Goal: Transaction & Acquisition: Purchase product/service

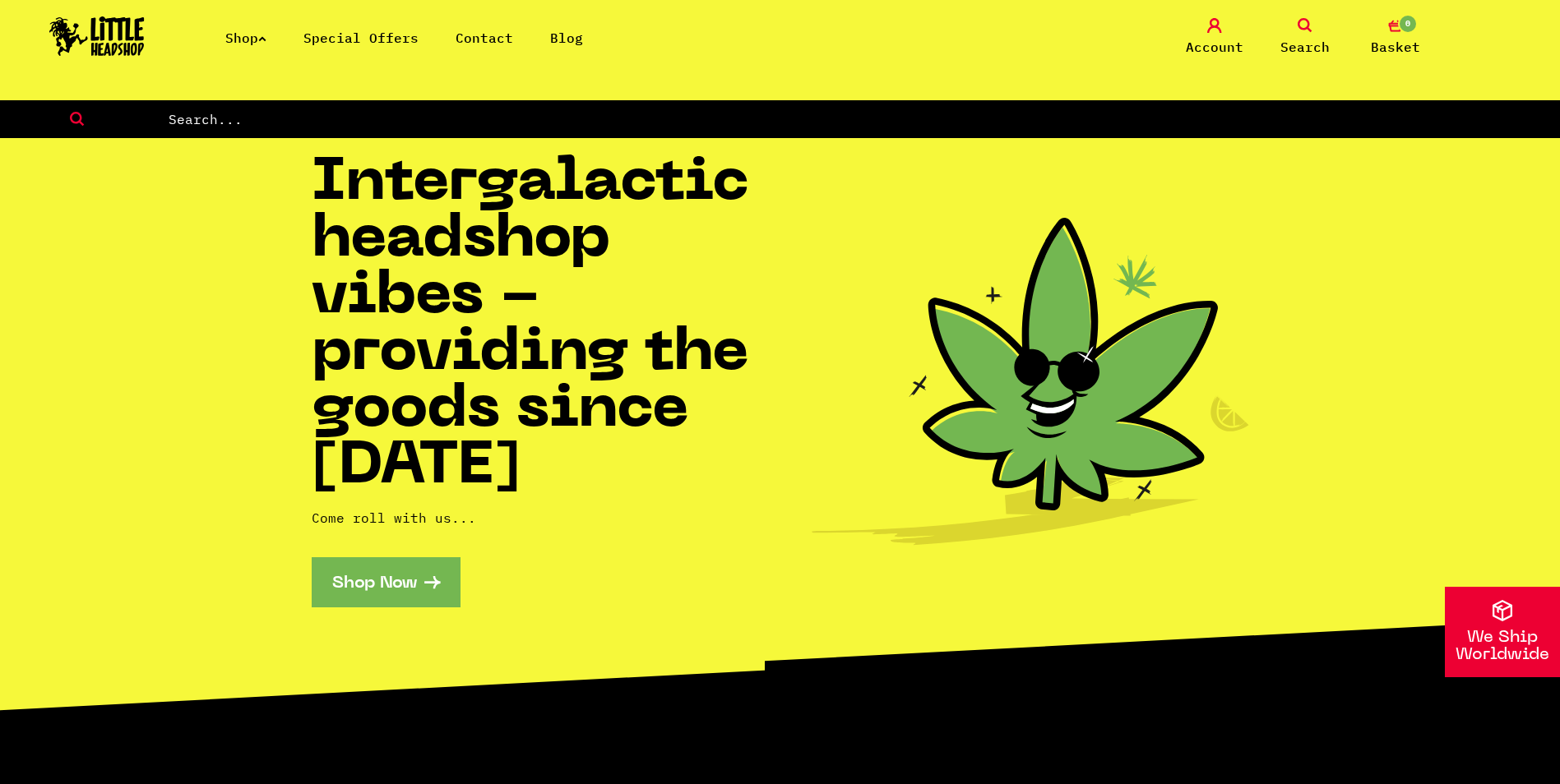
click at [501, 128] on input "text" at bounding box center [863, 119] width 1393 height 22
type input "cali twist"
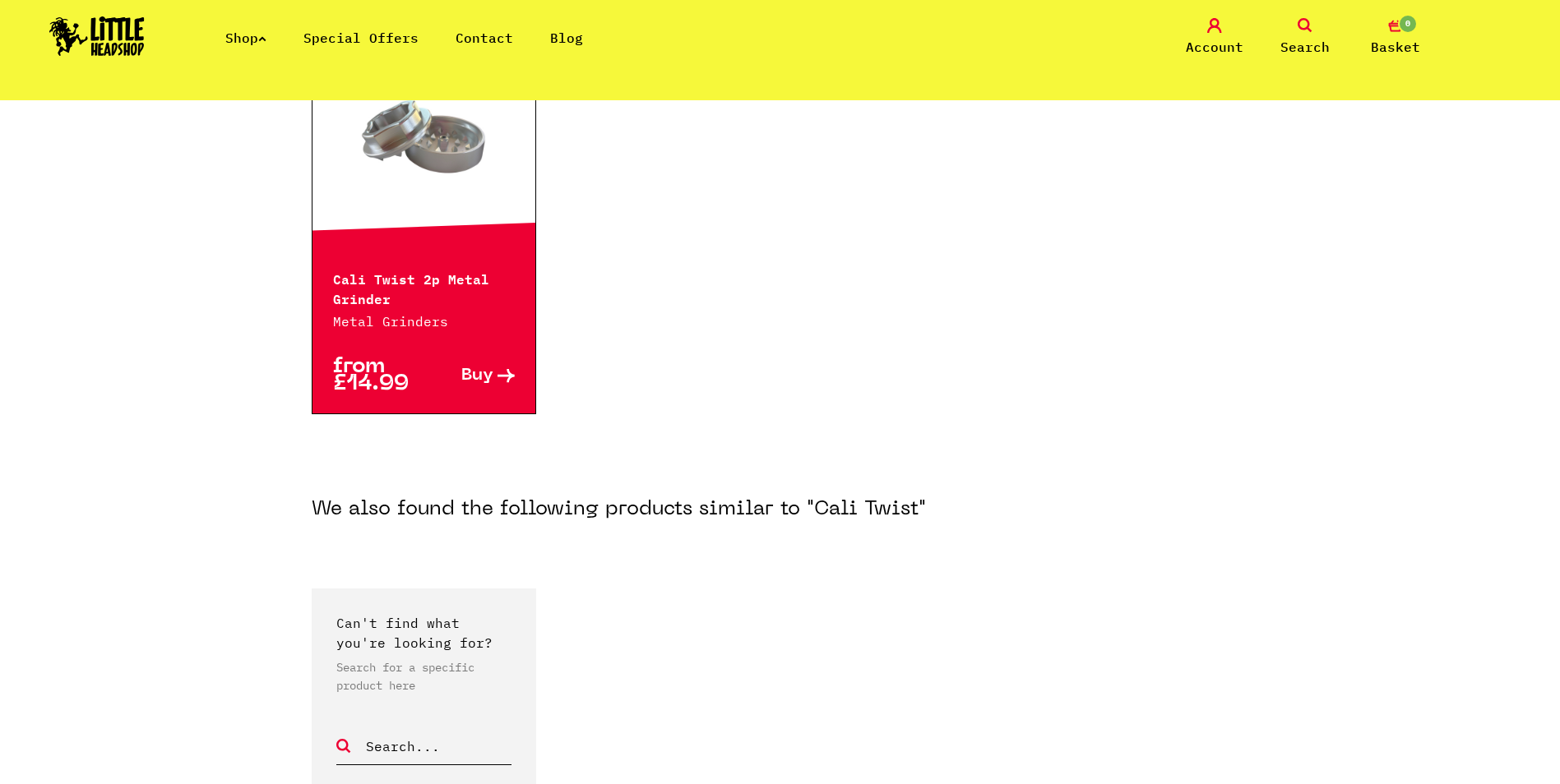
scroll to position [411, 0]
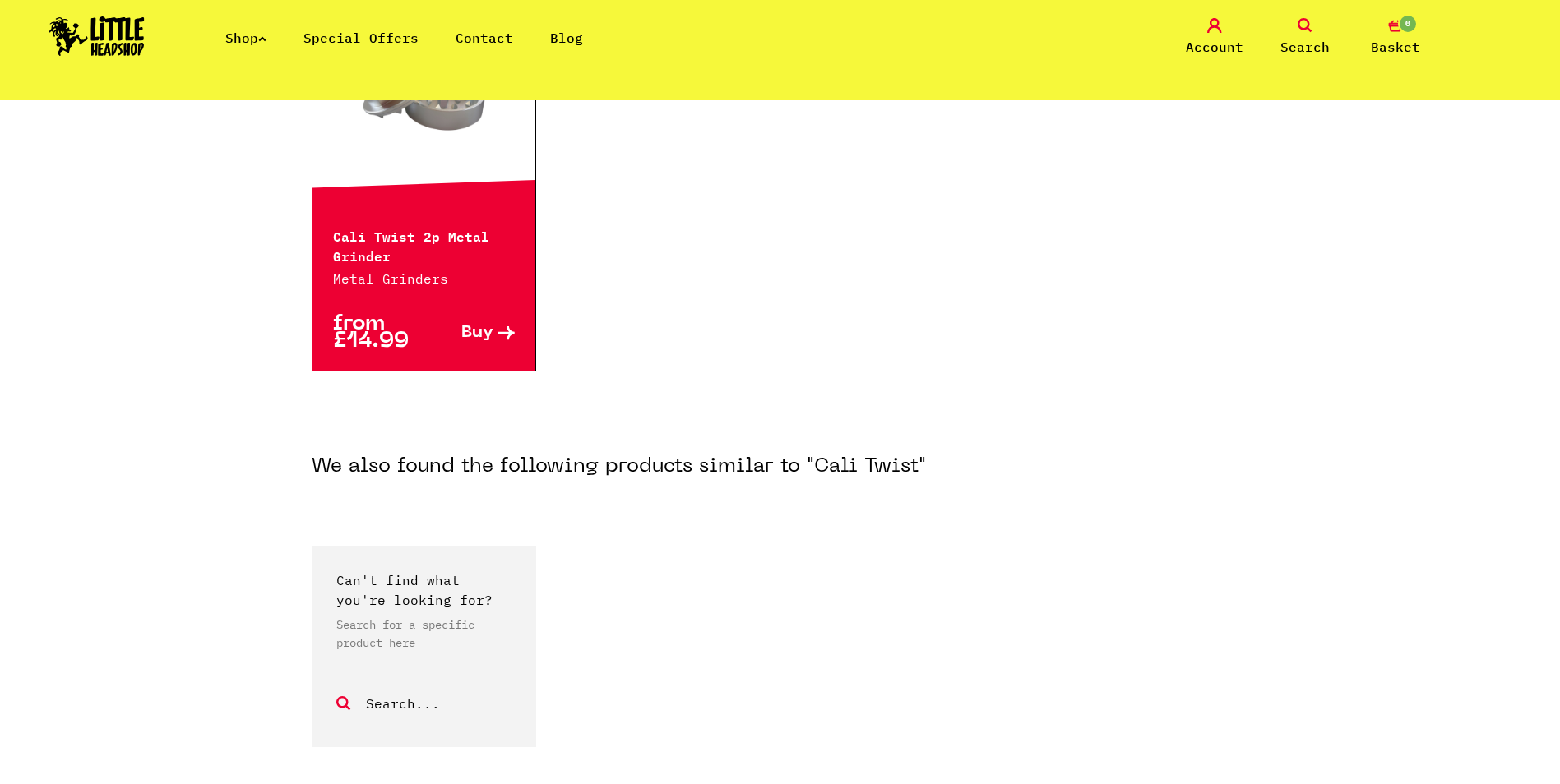
click at [475, 336] on span "Buy" at bounding box center [477, 333] width 32 height 17
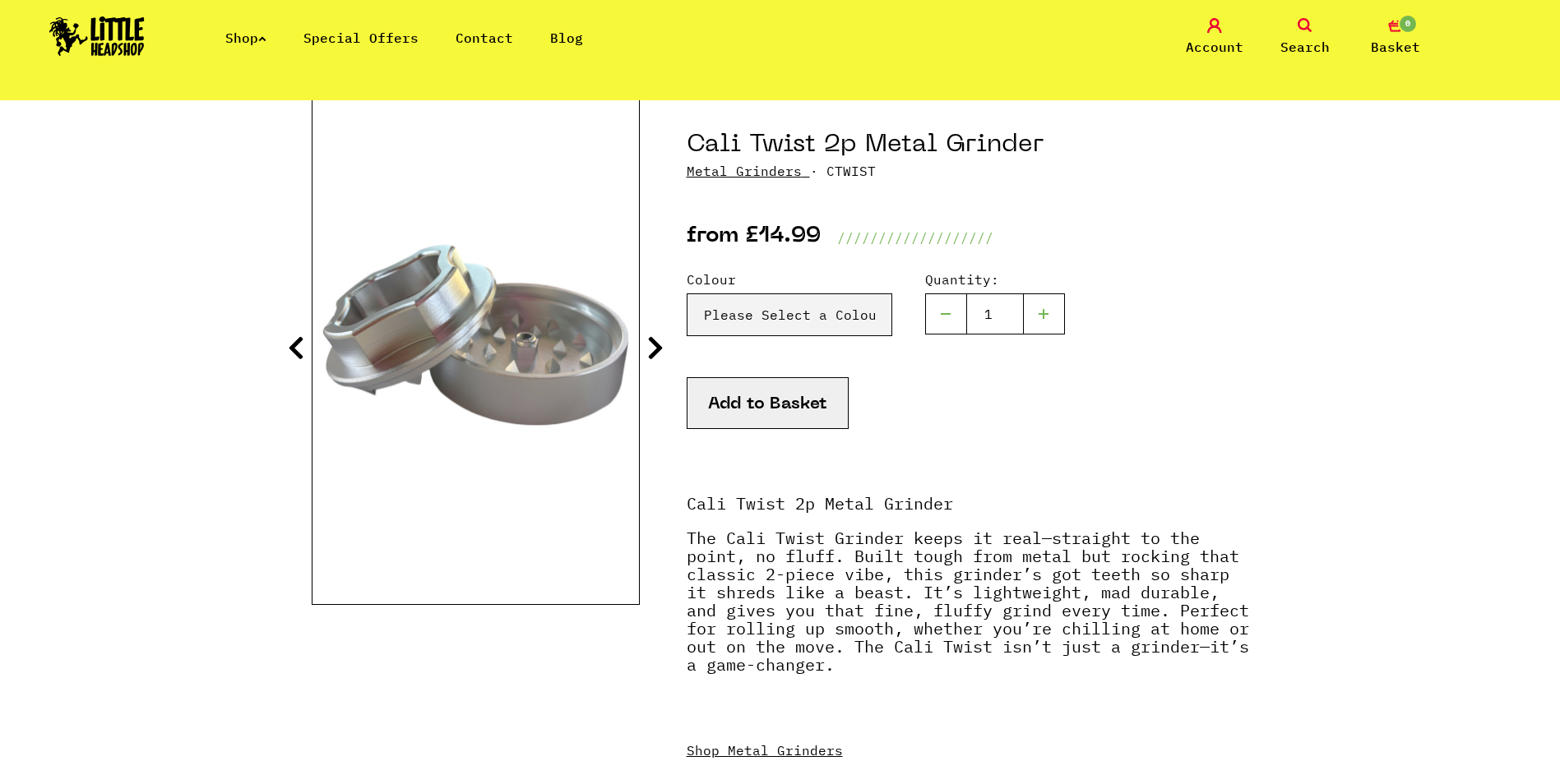
scroll to position [164, 0]
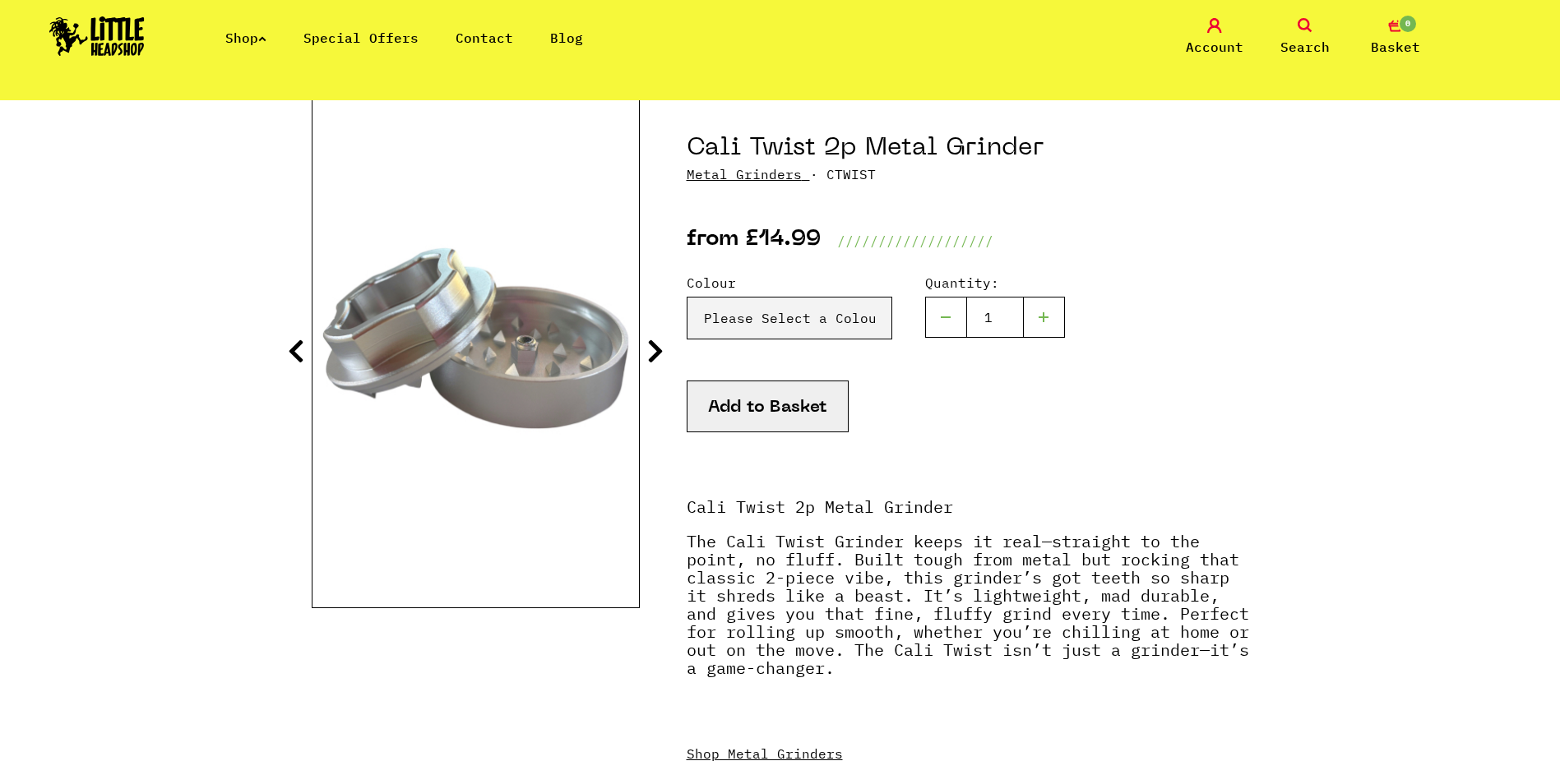
click at [670, 349] on section "Cali Twist 2p Metal Grinder Metal Grinders · CTWIST Colour" at bounding box center [780, 476] width 937 height 753
click at [649, 348] on icon at bounding box center [655, 351] width 17 height 26
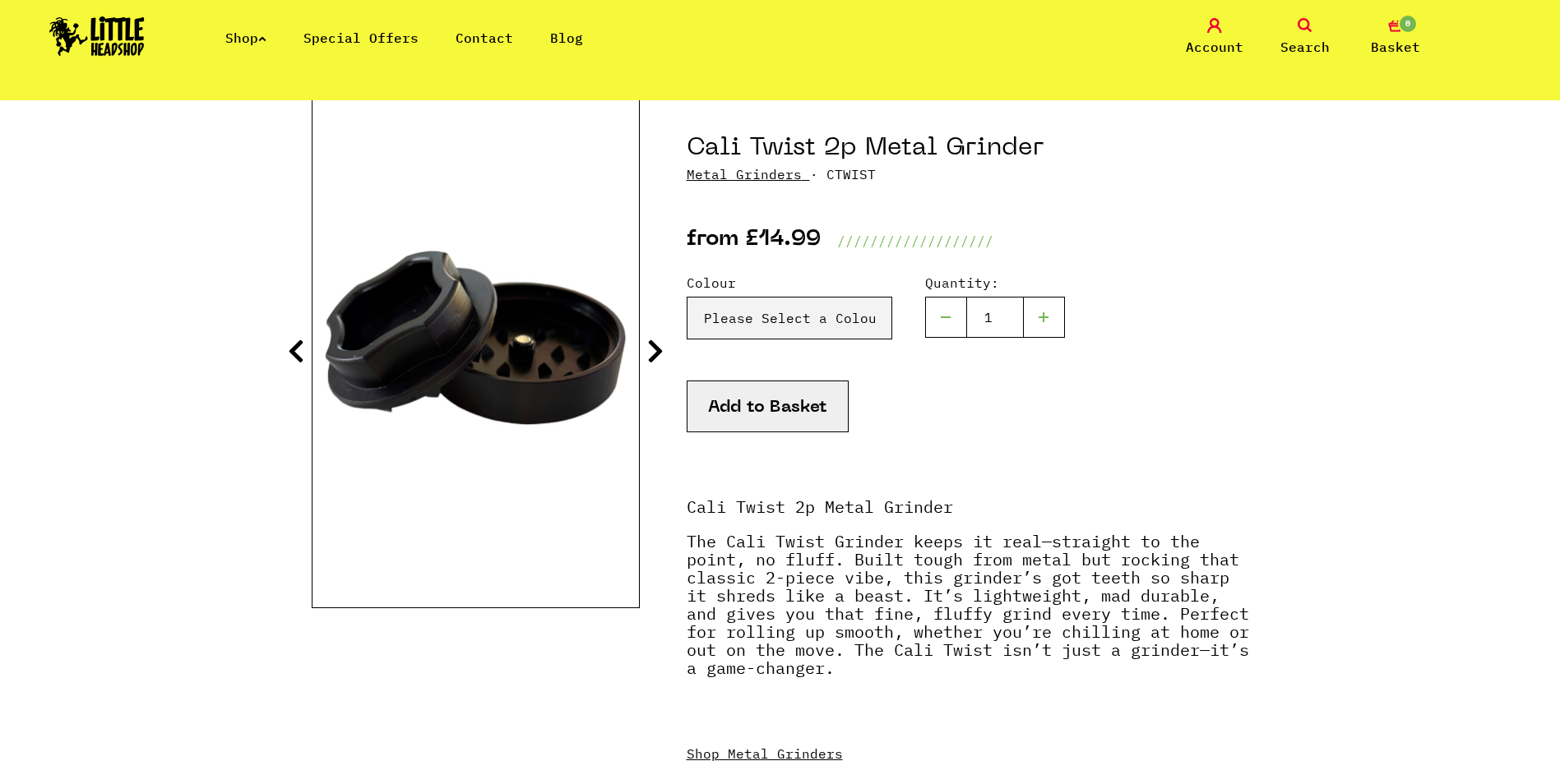
click at [649, 348] on icon at bounding box center [655, 351] width 17 height 26
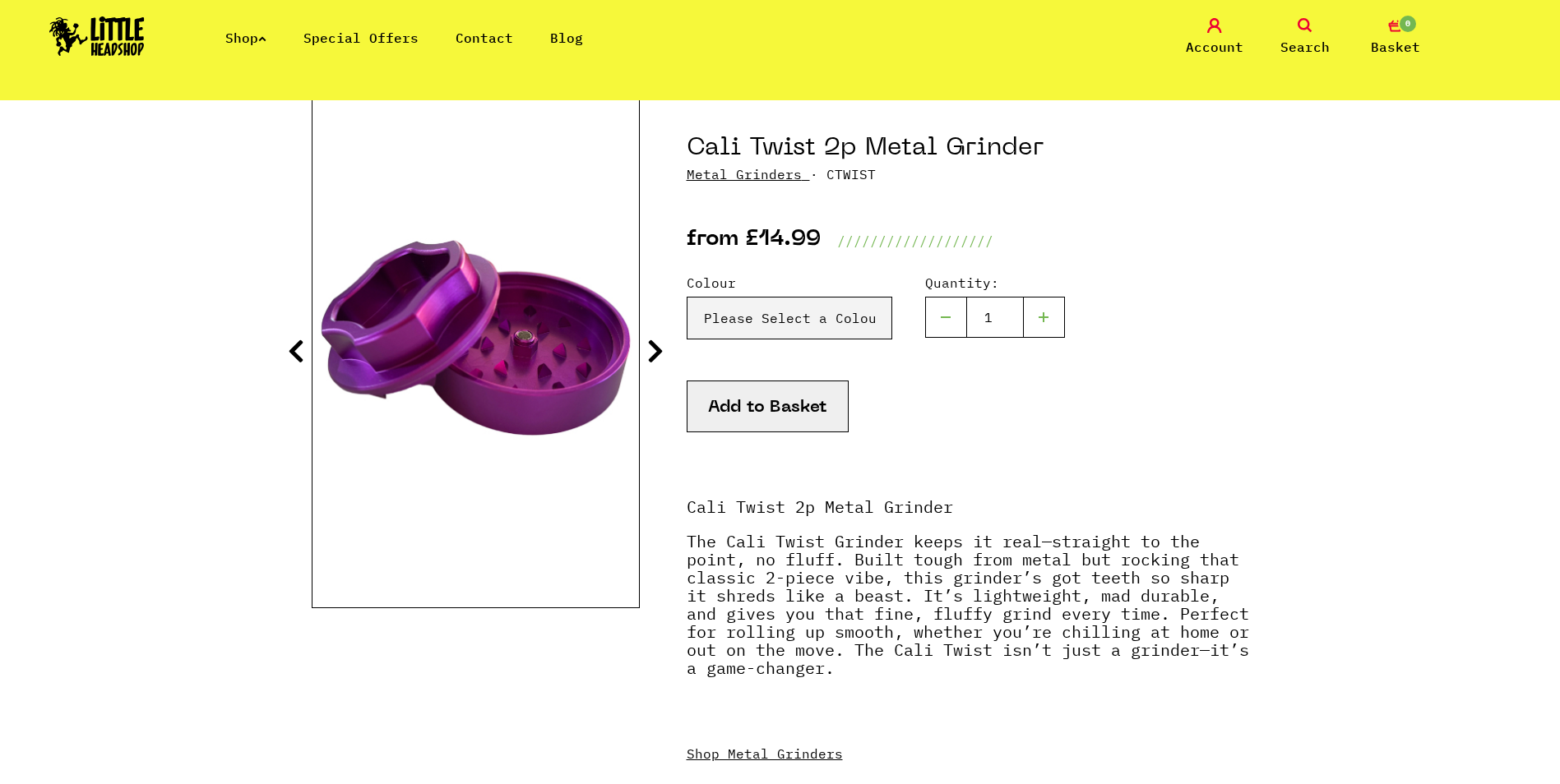
click at [649, 348] on icon at bounding box center [655, 351] width 17 height 26
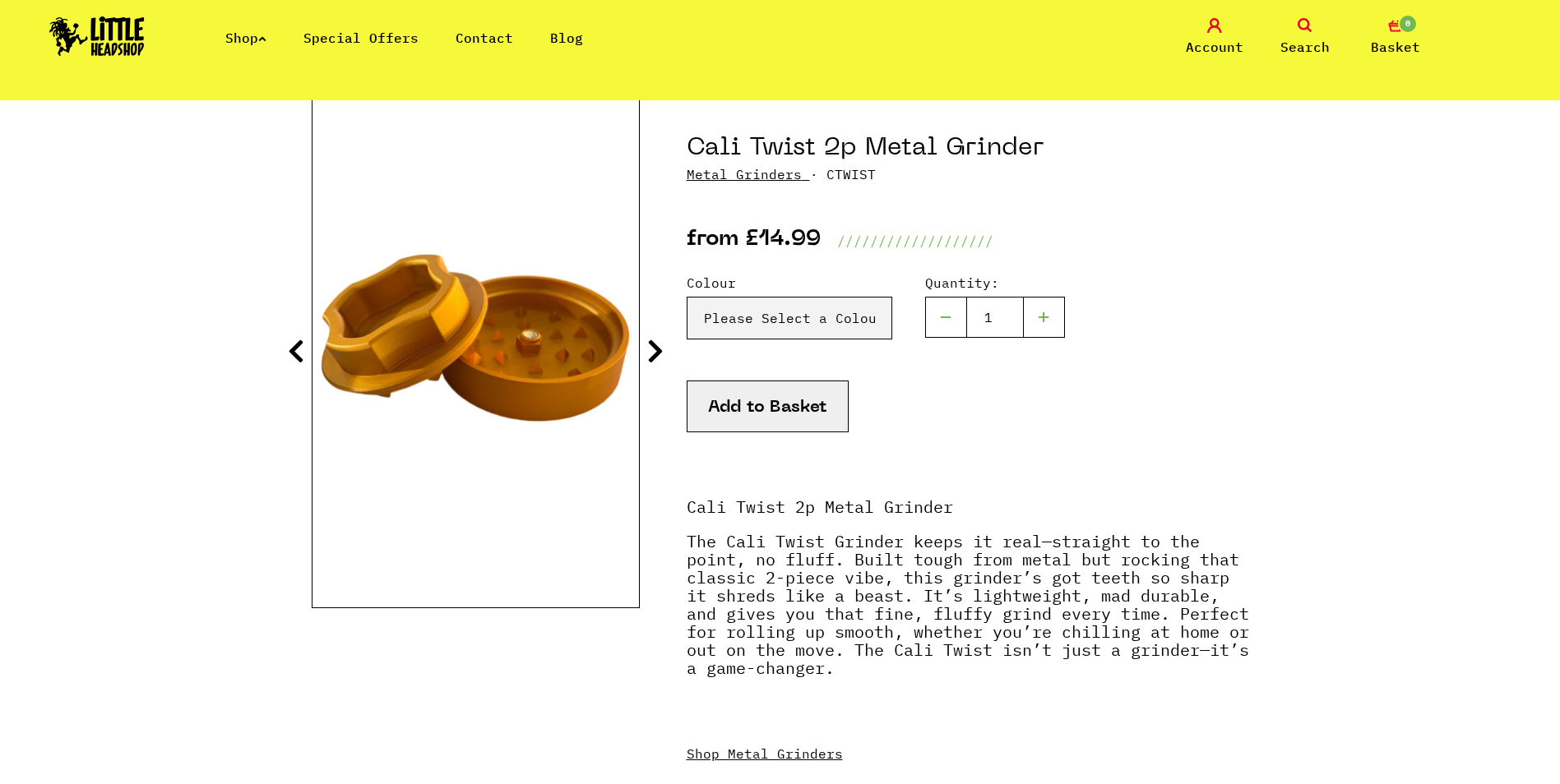
click at [648, 348] on icon at bounding box center [655, 351] width 17 height 26
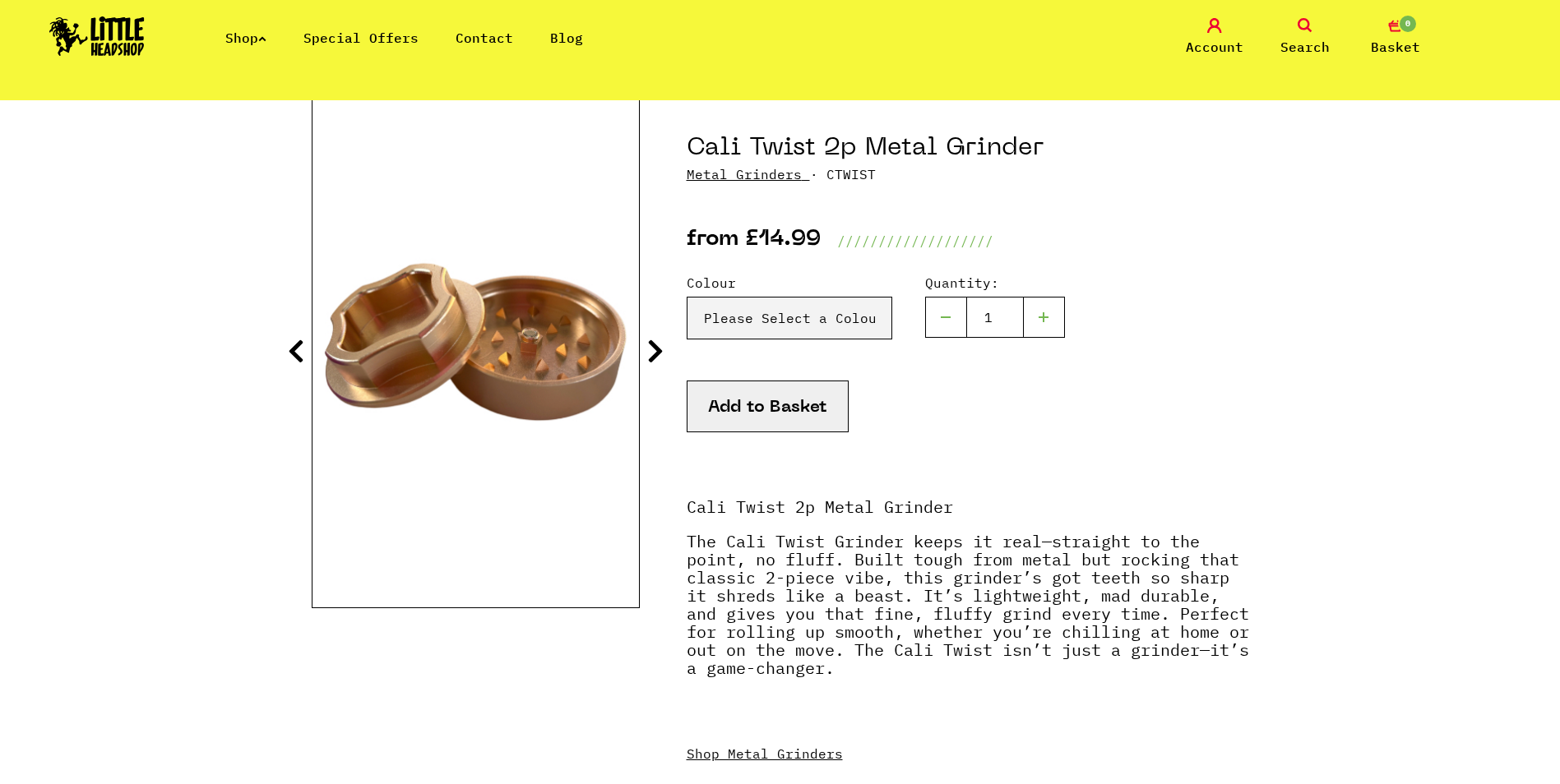
click at [648, 348] on icon at bounding box center [655, 351] width 17 height 26
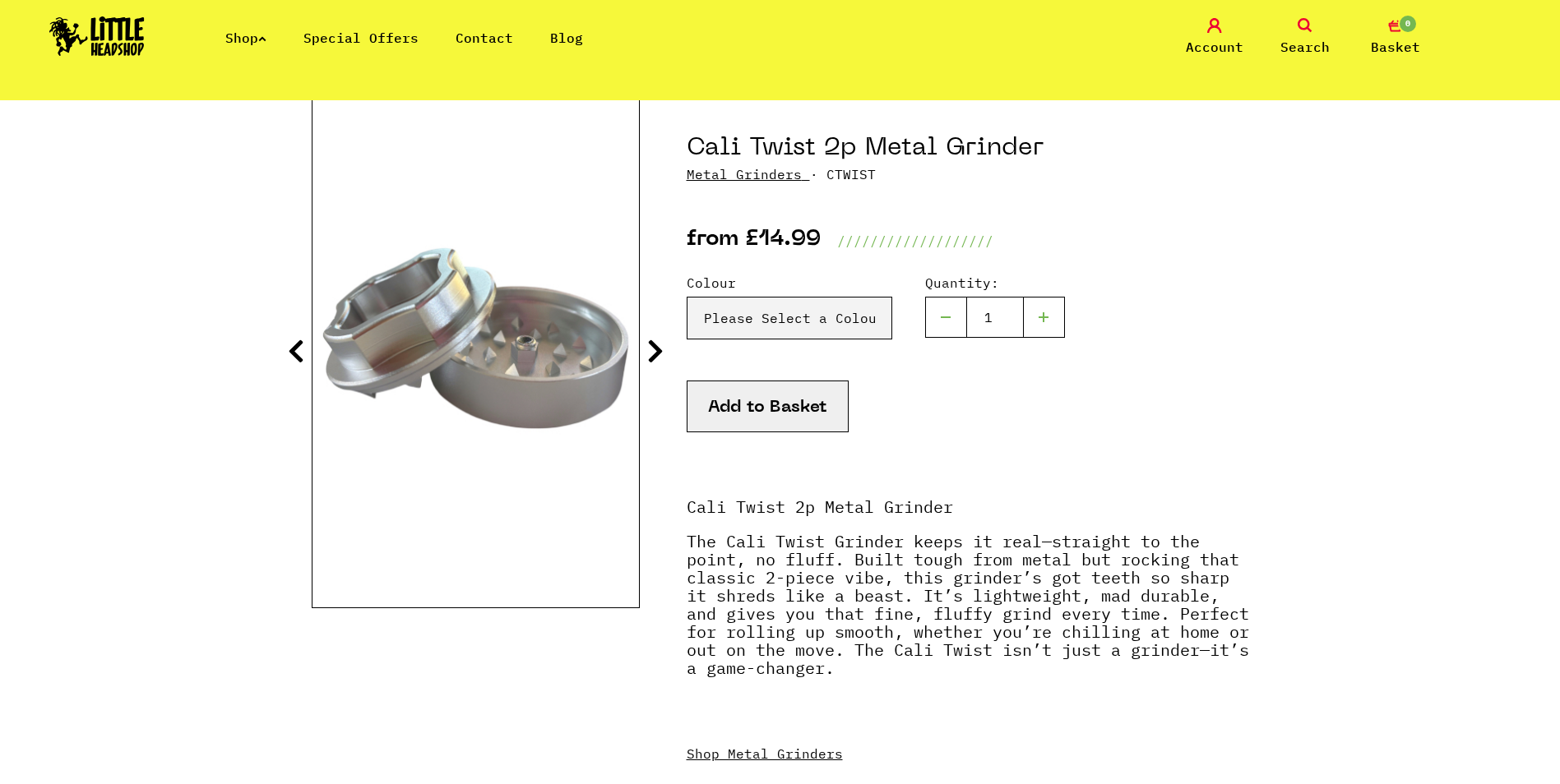
click at [648, 348] on icon at bounding box center [655, 351] width 17 height 26
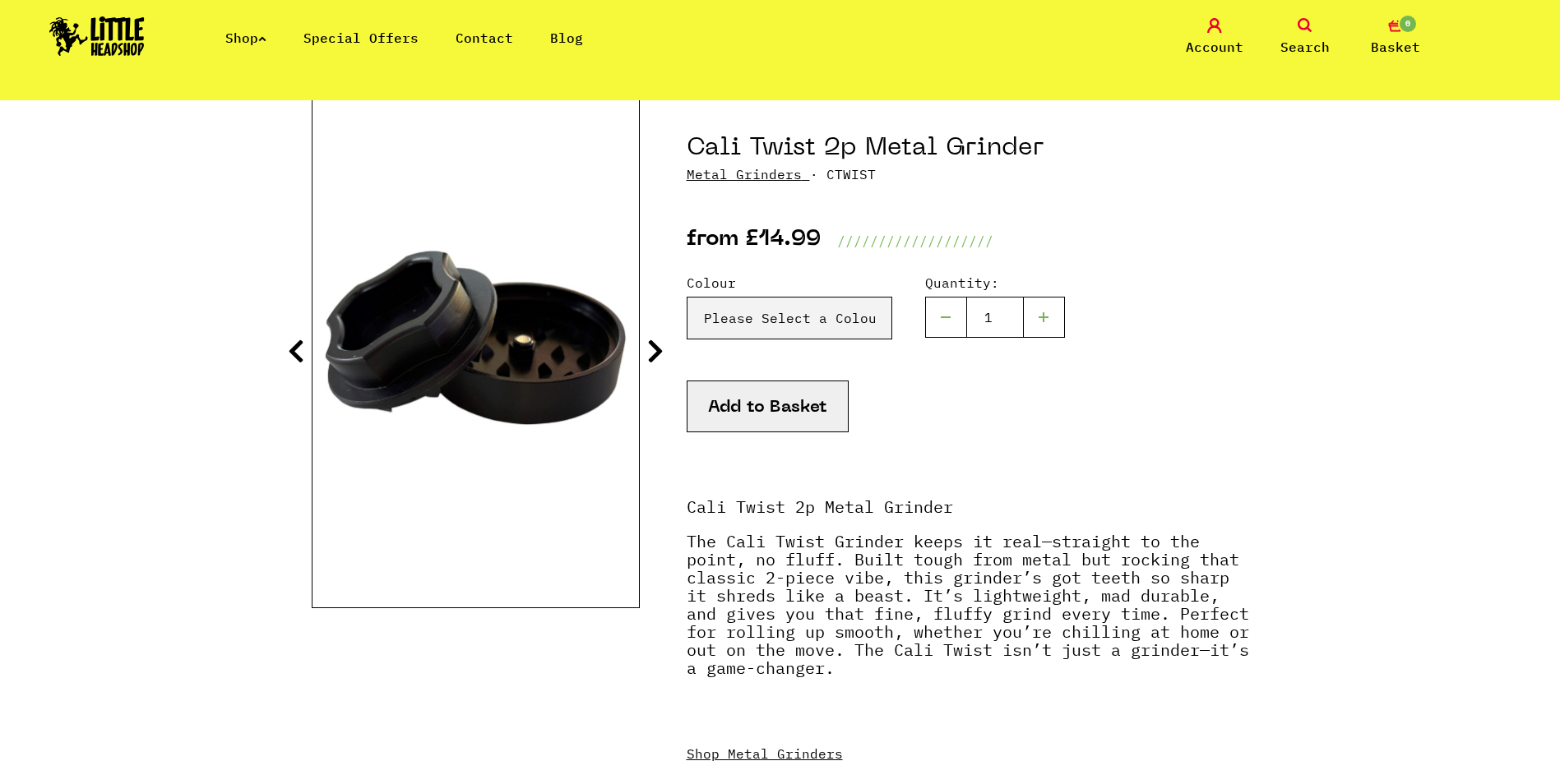
click at [648, 348] on icon at bounding box center [655, 351] width 17 height 26
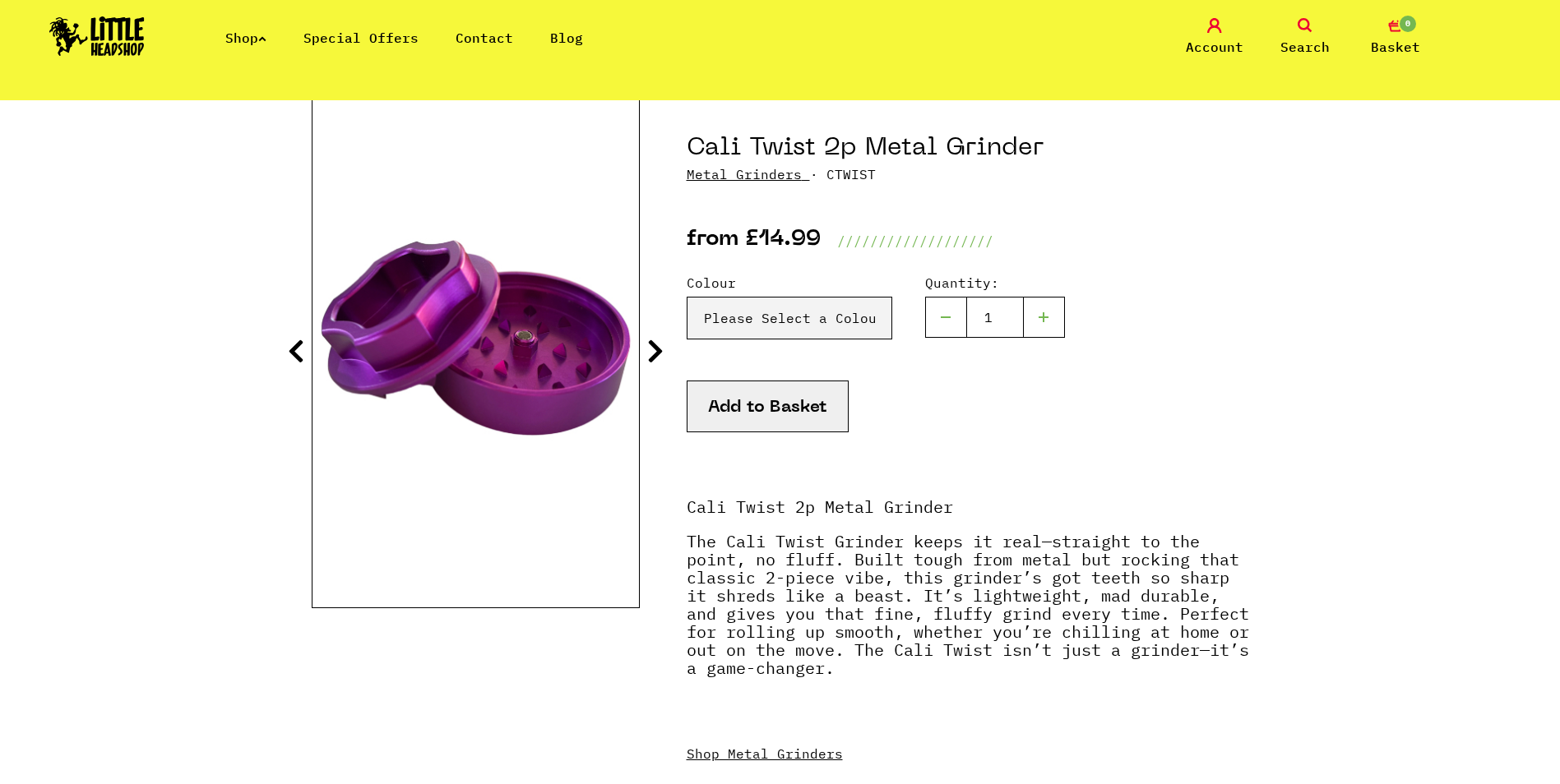
click at [648, 348] on icon at bounding box center [655, 351] width 17 height 26
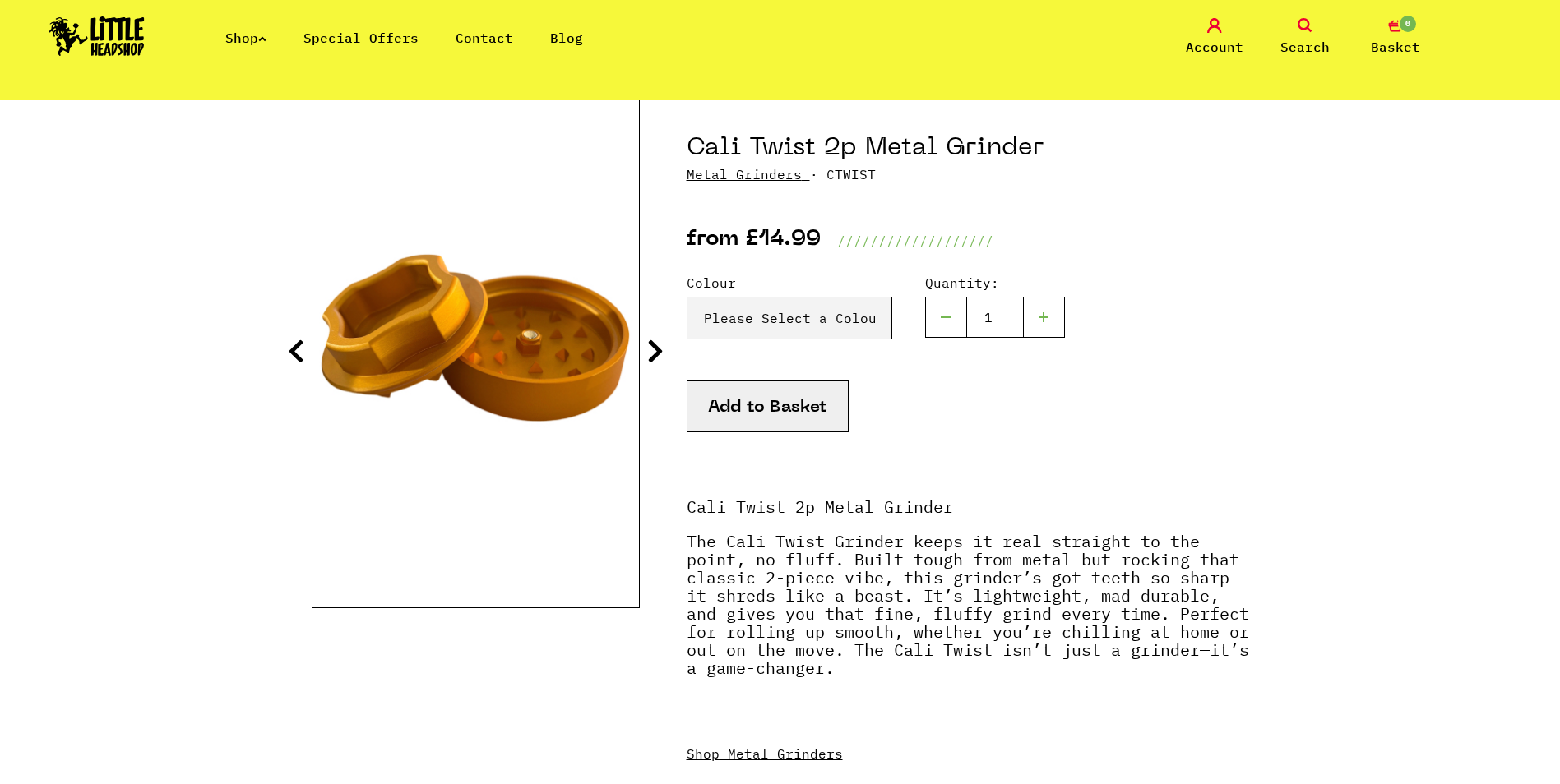
click at [648, 348] on icon at bounding box center [655, 351] width 17 height 26
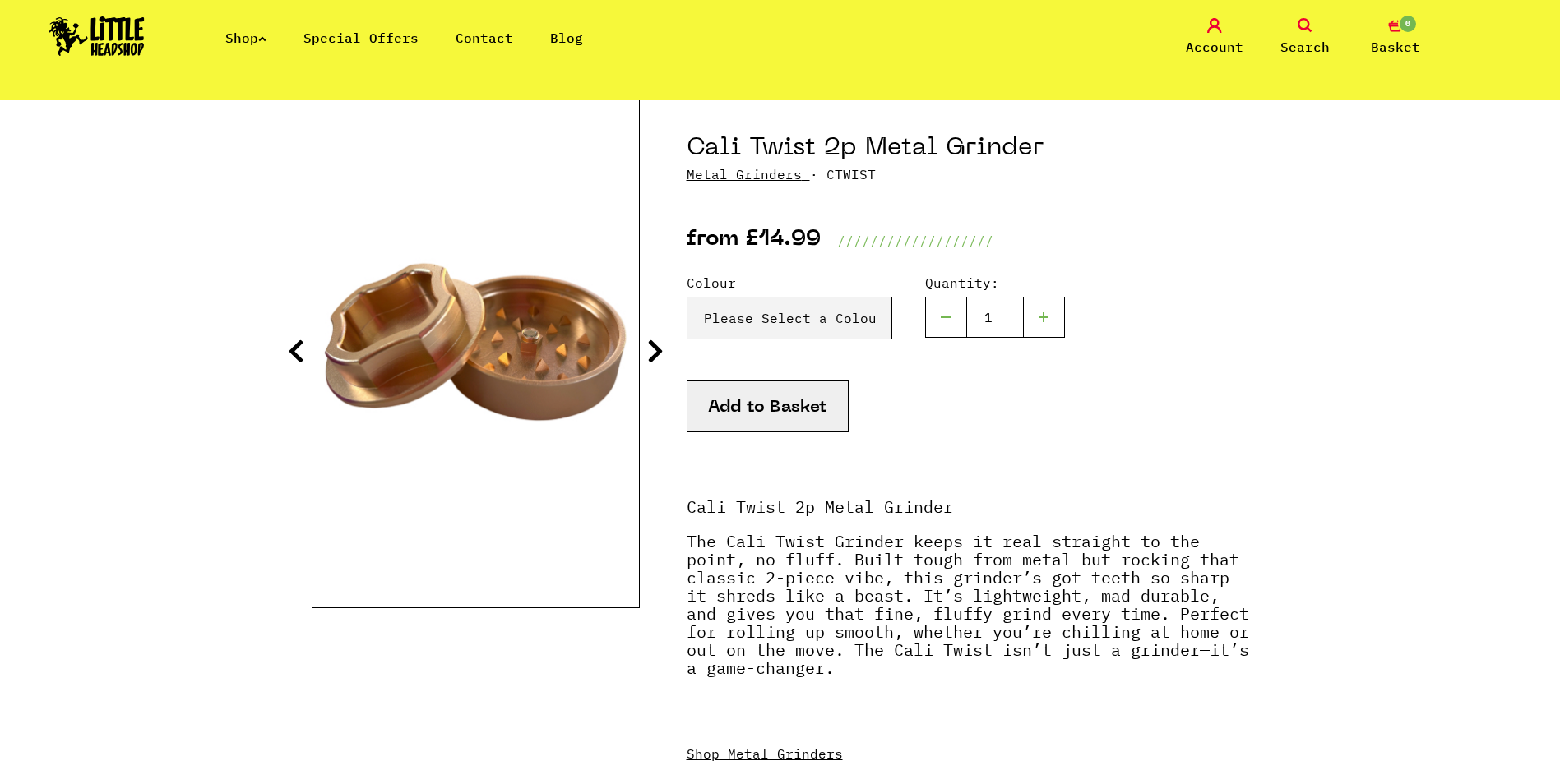
click at [648, 348] on icon at bounding box center [655, 351] width 17 height 26
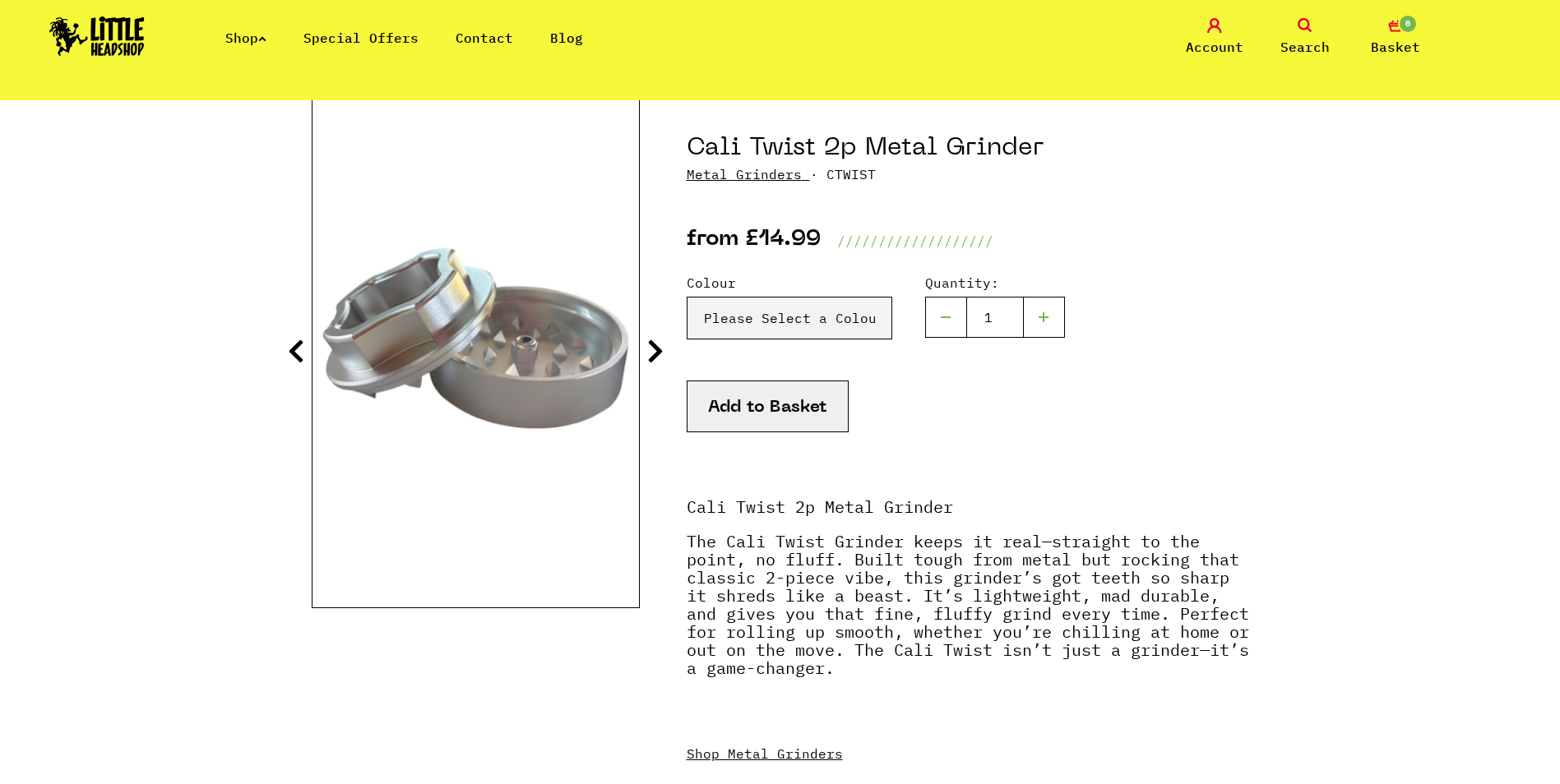
click at [742, 339] on div "Colour Please Select a Colour Silver - £14.99 Black - £14.99 Purple - £14.99 Or…" at bounding box center [967, 327] width 563 height 108
drag, startPoint x: 742, startPoint y: 339, endPoint x: 790, endPoint y: 361, distance: 52.8
click at [790, 361] on div "Colour Please Select a Colour Silver - £14.99 Black - £14.99 Purple - £14.99 Or…" at bounding box center [967, 327] width 563 height 108
click at [818, 320] on select "Please Select a Colour Silver - £14.99 Black - £14.99 Purple - £14.99 Orange - …" at bounding box center [789, 317] width 205 height 43
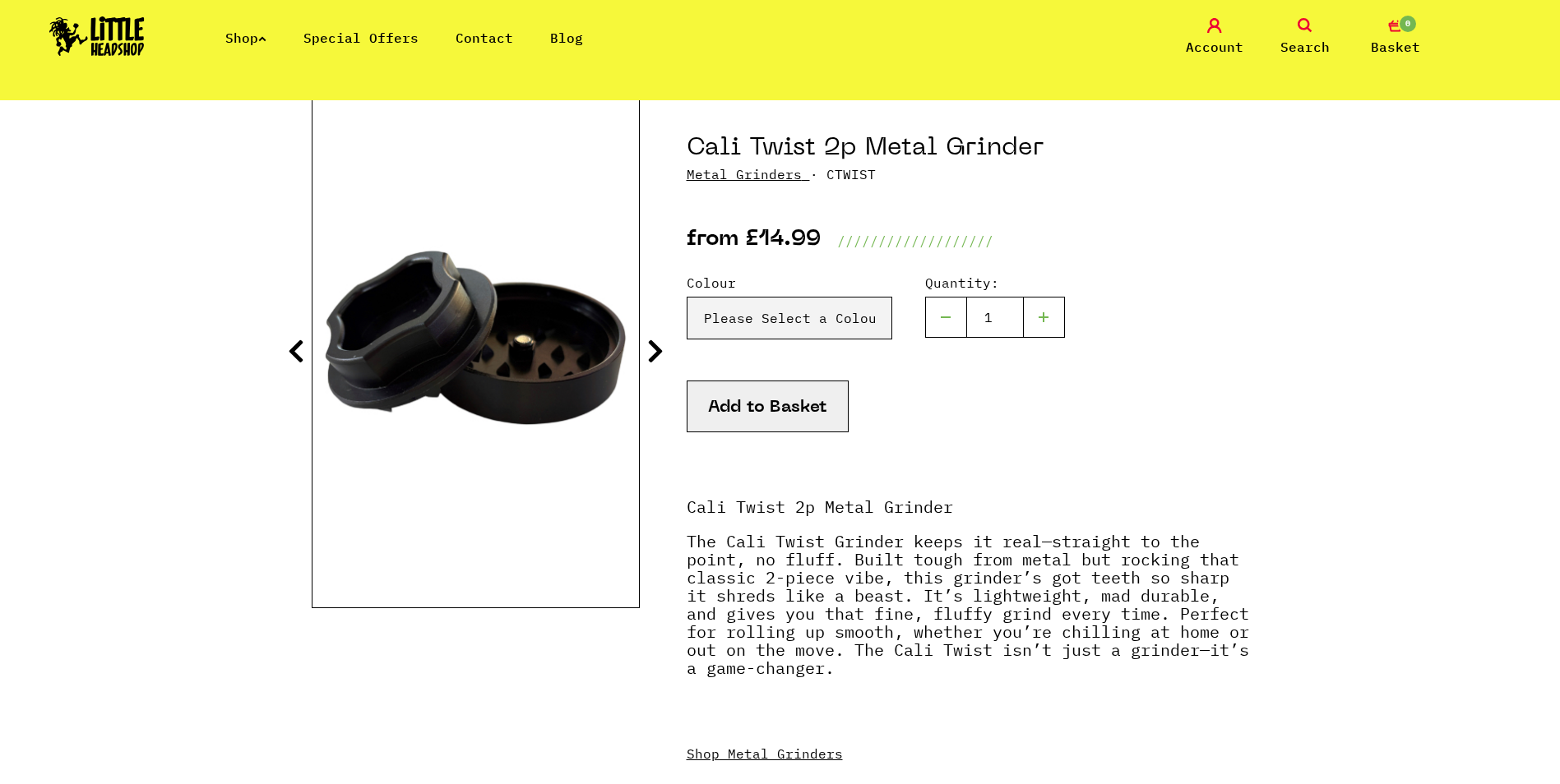
click at [913, 459] on div "Add to Basket" at bounding box center [967, 427] width 563 height 93
click at [751, 403] on button "Add to Basket" at bounding box center [767, 407] width 162 height 52
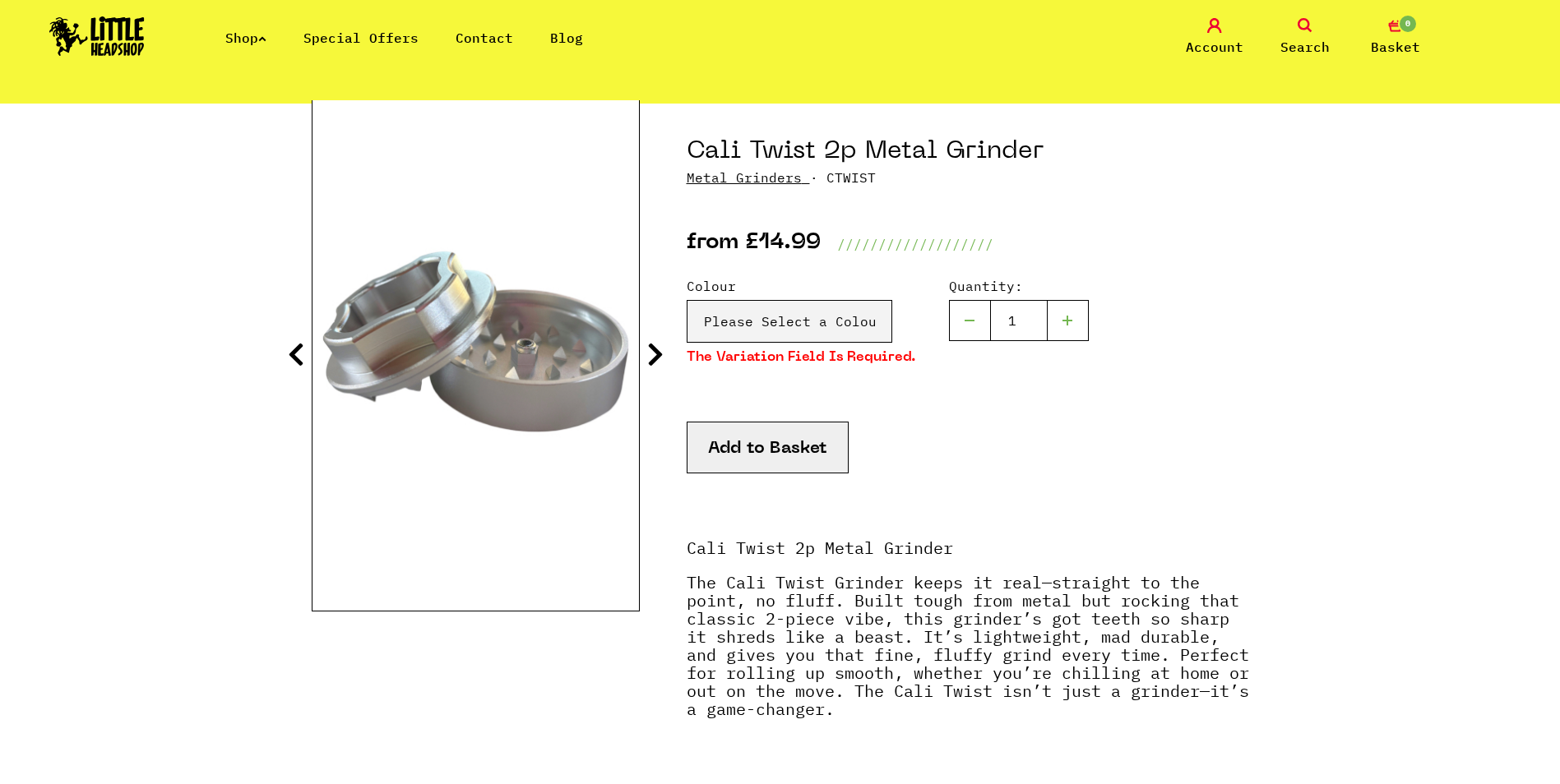
scroll to position [164, 0]
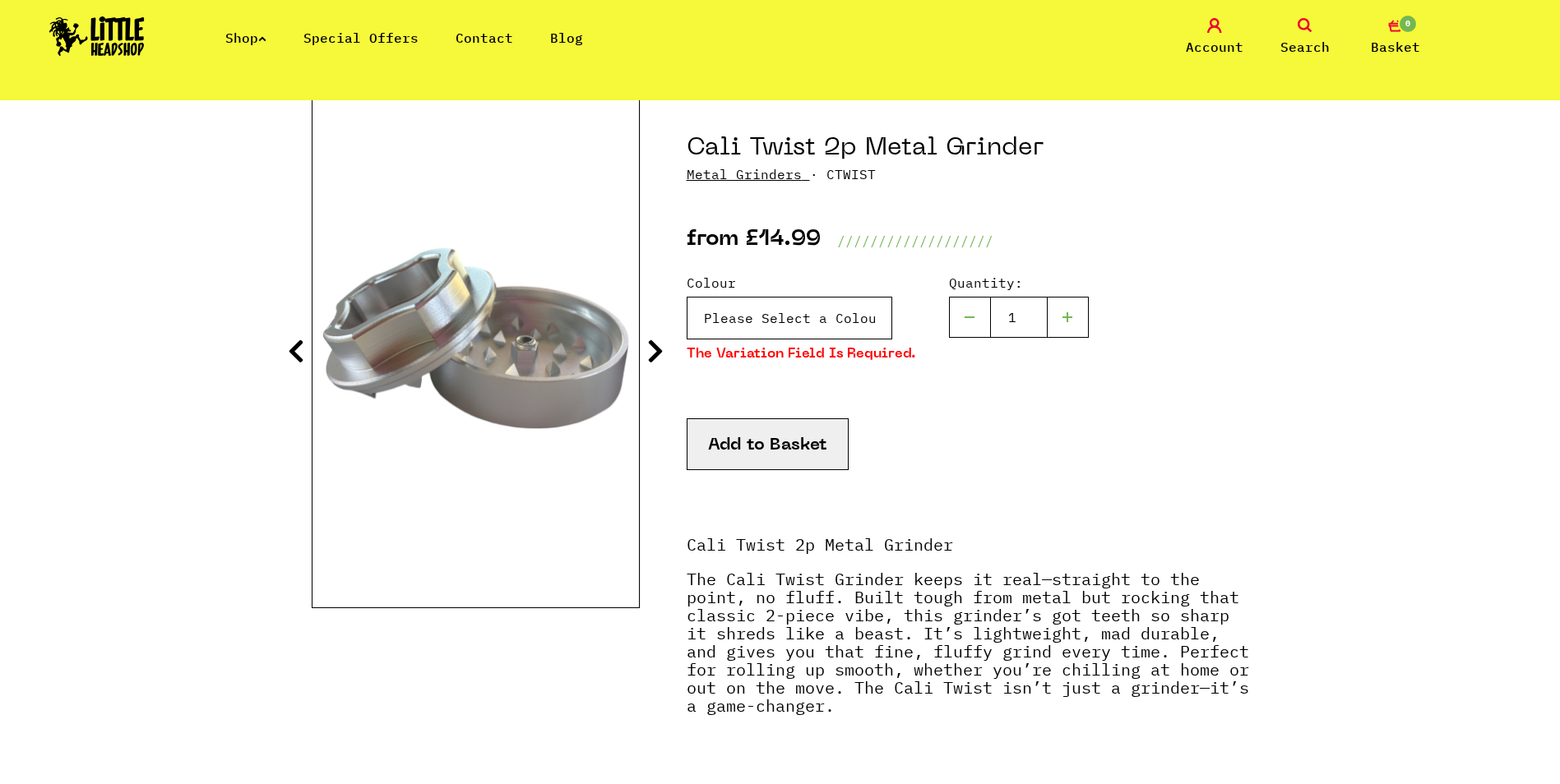
click at [844, 310] on select "Please Select a Colour Silver - £14.99 Black - £14.99 Purple - £14.99 Orange - …" at bounding box center [789, 317] width 205 height 43
click at [1148, 173] on p "Metal Grinders · CTWIST" at bounding box center [967, 174] width 563 height 20
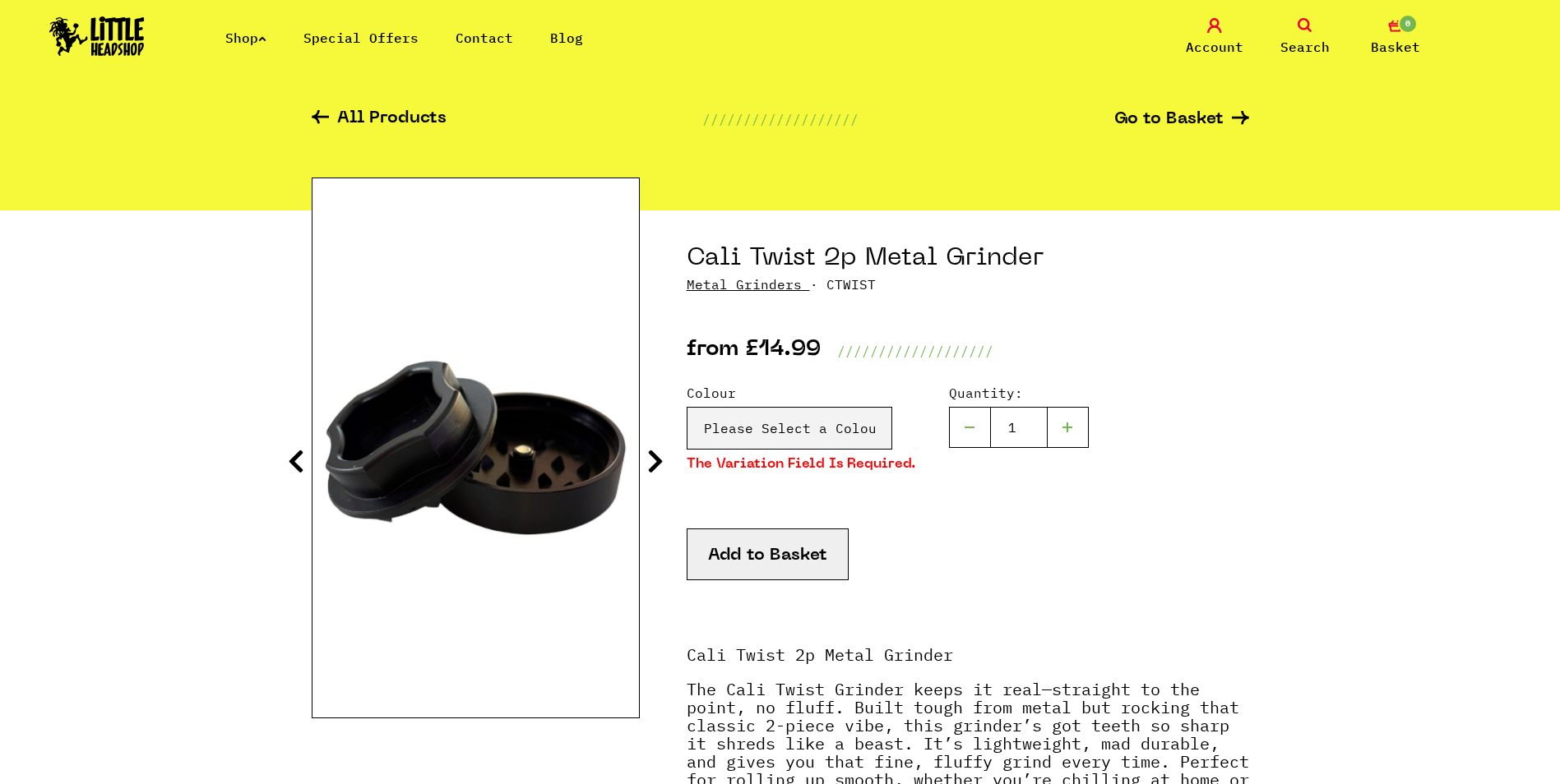
scroll to position [0, 0]
